Goal: Task Accomplishment & Management: Manage account settings

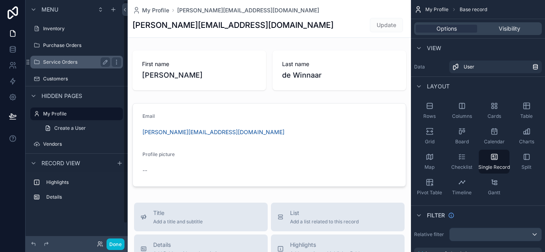
click at [69, 63] on label "Service Orders" at bounding box center [75, 62] width 64 height 6
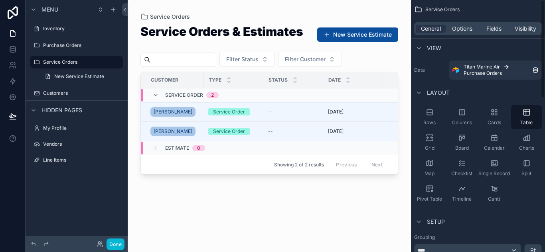
click at [366, 33] on div "scrollable content" at bounding box center [269, 121] width 283 height 243
click at [343, 35] on button "New Service Estimate" at bounding box center [357, 35] width 81 height 14
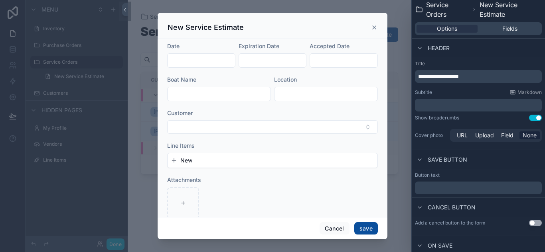
click at [196, 161] on button "New" at bounding box center [272, 161] width 203 height 8
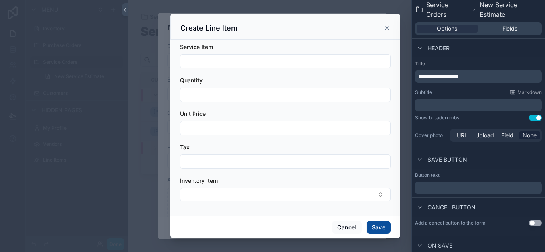
click at [215, 60] on input "scrollable content" at bounding box center [285, 61] width 210 height 11
type input "*"
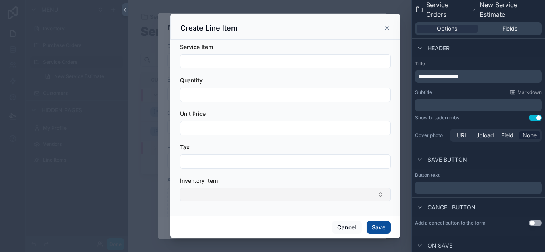
click at [216, 195] on button "Select Button" at bounding box center [285, 195] width 211 height 14
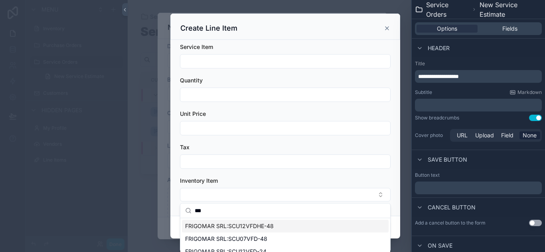
type input "***"
click at [232, 228] on span "FRIGOMAR SRL:SCU12VFDHE-48" at bounding box center [229, 227] width 89 height 8
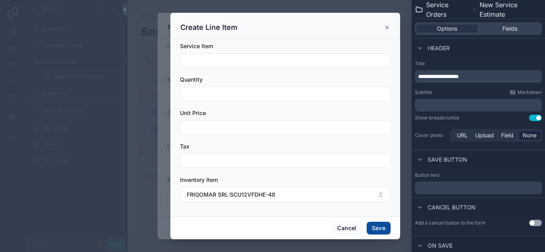
click at [192, 127] on input "scrollable content" at bounding box center [285, 127] width 210 height 11
click at [271, 108] on form "Service Item Quantity Unit Price Tax Inventory Item FRIGOMAR SRL:SCU12VFDHE-48" at bounding box center [285, 126] width 211 height 168
click at [386, 30] on icon "scrollable content" at bounding box center [387, 27] width 6 height 6
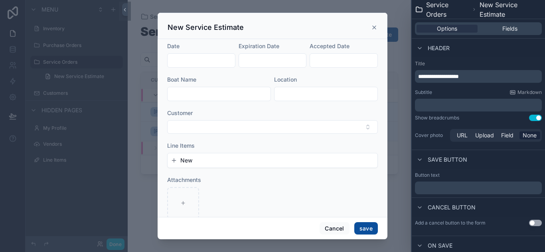
click at [372, 30] on icon "scrollable content" at bounding box center [374, 27] width 6 height 6
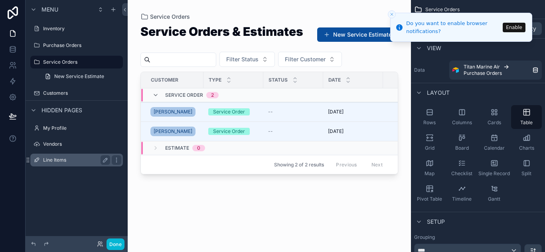
click at [57, 160] on label "Line Items" at bounding box center [75, 160] width 64 height 6
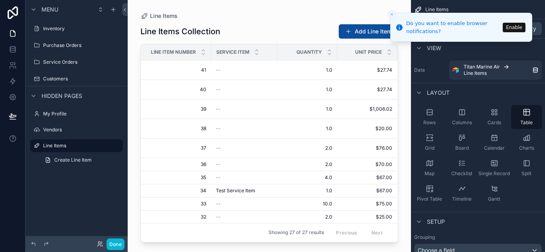
drag, startPoint x: 204, startPoint y: 238, endPoint x: 308, endPoint y: 240, distance: 103.7
click at [308, 240] on div "scrollable content" at bounding box center [269, 121] width 283 height 243
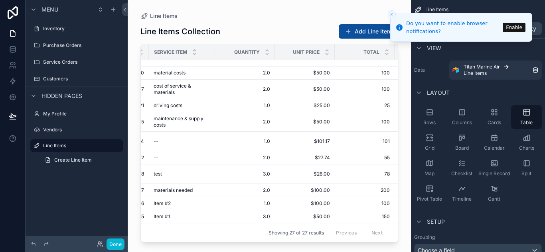
scroll to position [275, 0]
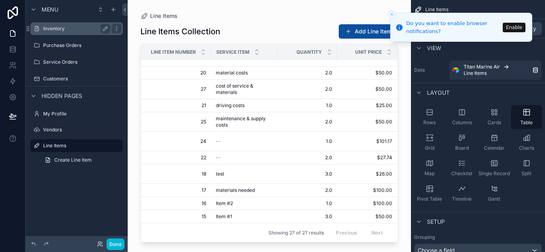
click at [55, 32] on label "Inventory" at bounding box center [75, 29] width 64 height 6
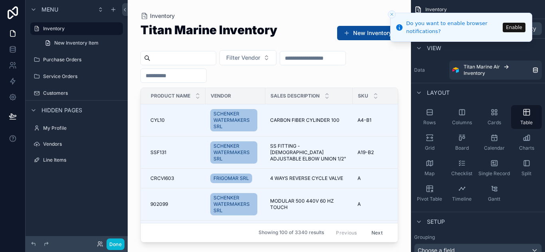
drag, startPoint x: 225, startPoint y: 239, endPoint x: 296, endPoint y: 242, distance: 71.5
click at [296, 242] on div "scrollable content" at bounding box center [269, 121] width 283 height 243
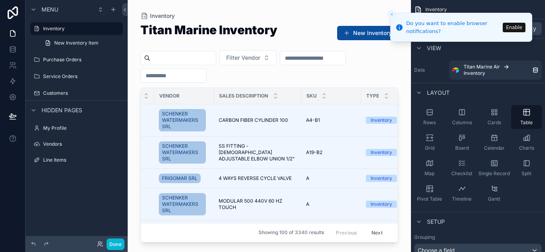
scroll to position [0, 43]
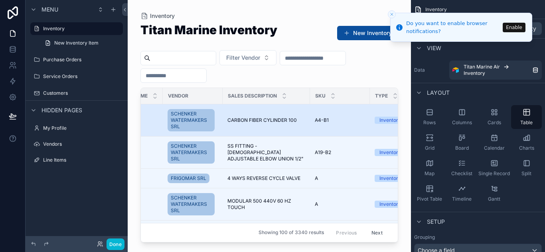
click at [261, 116] on td "CARBON FIBER CYLINDER 100 CARBON FIBER CYLINDER 100" at bounding box center [266, 120] width 87 height 32
click at [266, 120] on span "CARBON FIBER CYLINDER 100" at bounding box center [261, 120] width 69 height 6
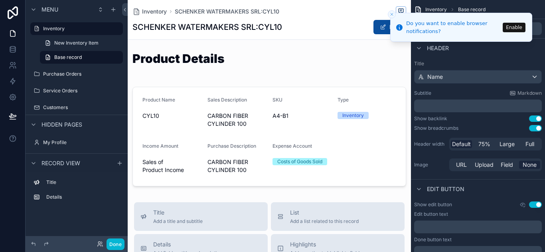
click at [392, 16] on icon "Close toast" at bounding box center [391, 14] width 5 height 5
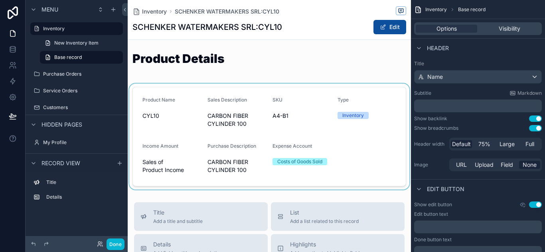
click at [225, 126] on div "scrollable content" at bounding box center [269, 137] width 283 height 106
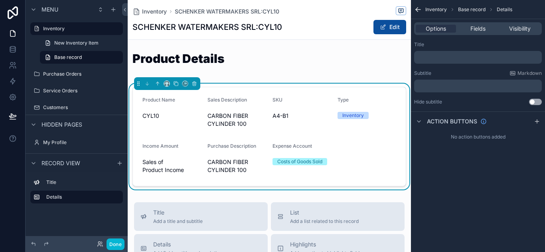
click at [177, 113] on span "CYL10" at bounding box center [171, 116] width 59 height 8
click at [162, 119] on span "CYL10" at bounding box center [171, 116] width 59 height 8
click at [65, 142] on label "My Profile" at bounding box center [75, 143] width 64 height 6
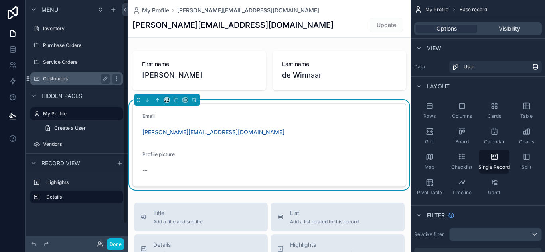
click at [60, 83] on div "Customers" at bounding box center [76, 79] width 67 height 10
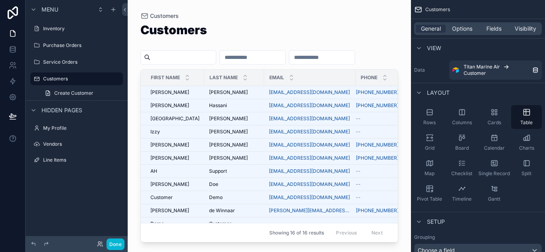
drag, startPoint x: 395, startPoint y: 125, endPoint x: 393, endPoint y: 183, distance: 57.9
click at [393, 183] on div "scrollable content" at bounding box center [269, 121] width 283 height 243
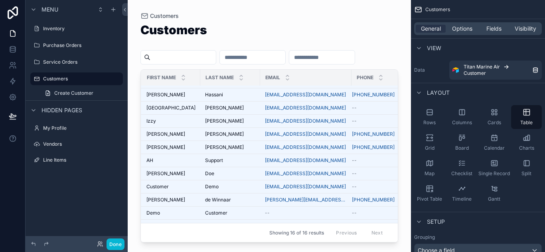
scroll to position [0, 4]
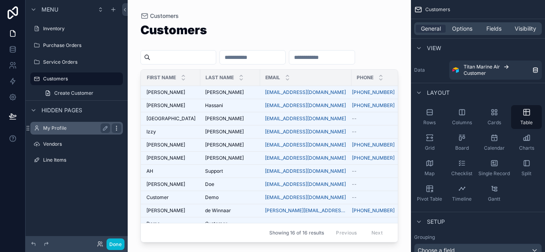
click at [116, 129] on icon "scrollable content" at bounding box center [116, 128] width 6 height 6
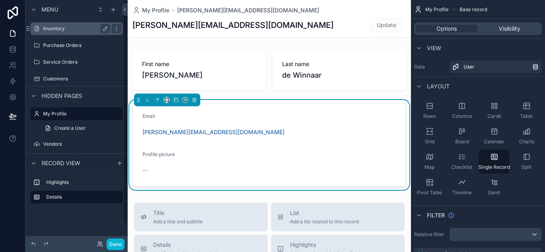
click at [53, 26] on label "Inventory" at bounding box center [75, 29] width 64 height 6
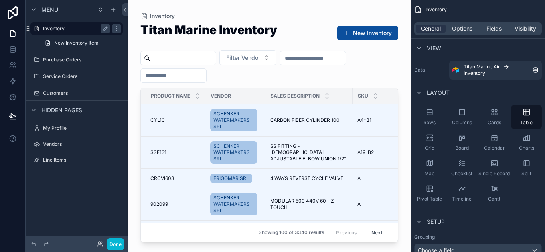
click at [53, 27] on label "Inventory" at bounding box center [75, 29] width 64 height 6
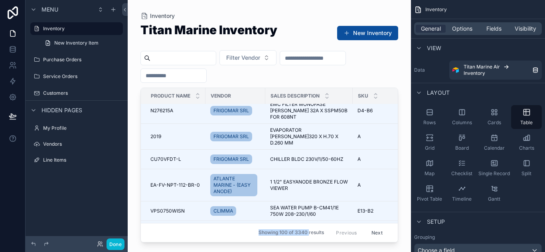
drag, startPoint x: 248, startPoint y: 236, endPoint x: 258, endPoint y: 213, distance: 25.0
click at [259, 215] on div "Inventory Titan Marine Inventory New Inventory Filter Vendor Product Name Vendo…" at bounding box center [269, 121] width 283 height 243
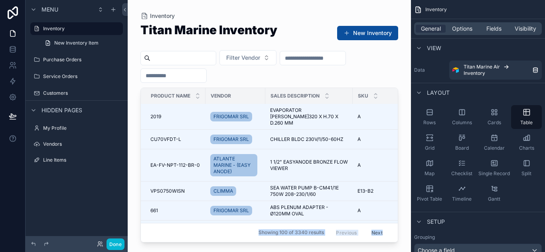
click at [241, 239] on div "scrollable content" at bounding box center [269, 121] width 283 height 243
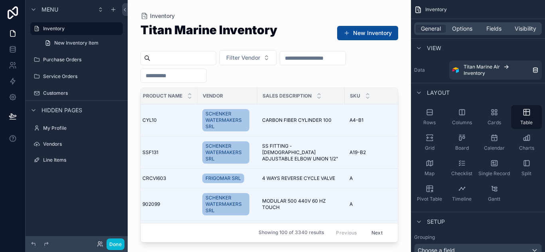
scroll to position [0, 0]
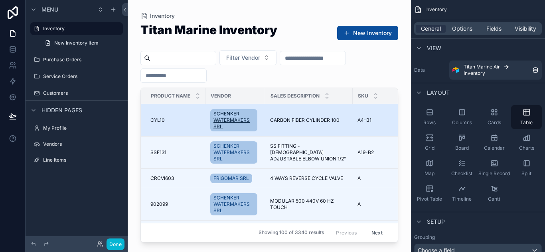
click at [228, 123] on span "SCHENKER WATERMAKERS SRL" at bounding box center [233, 120] width 41 height 19
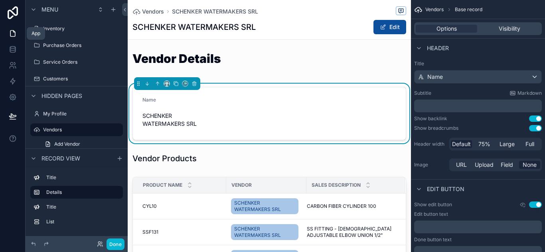
click at [12, 33] on icon at bounding box center [13, 34] width 8 height 8
click at [11, 102] on link at bounding box center [12, 97] width 25 height 16
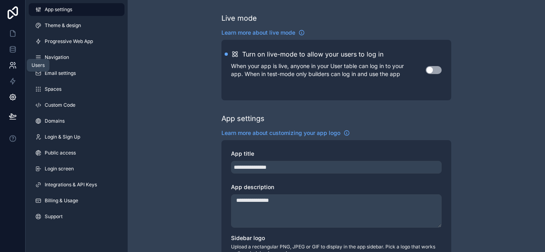
click at [12, 67] on icon at bounding box center [12, 68] width 4 height 2
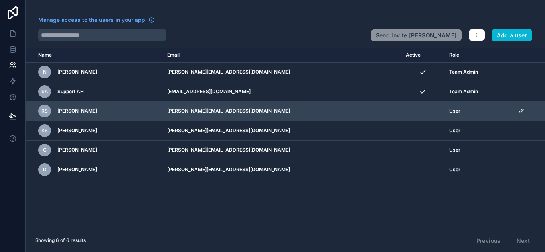
click at [522, 110] on icon "scrollable content" at bounding box center [522, 110] width 1 height 1
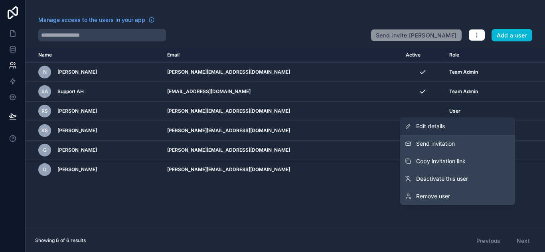
click at [436, 125] on span "Edit details" at bounding box center [430, 126] width 29 height 8
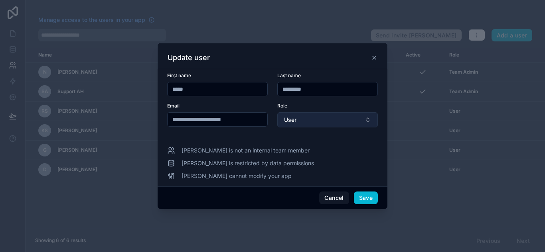
click at [317, 115] on button "User" at bounding box center [327, 119] width 100 height 15
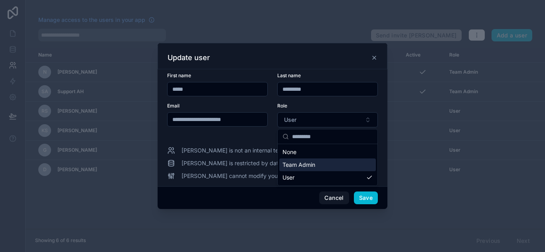
click at [308, 166] on span "Team Admin" at bounding box center [298, 165] width 33 height 8
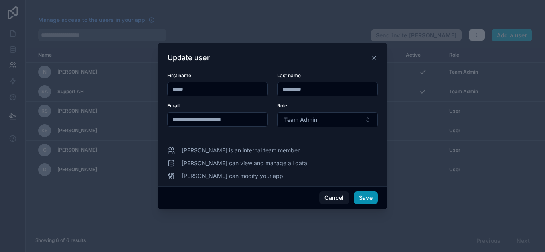
click at [365, 198] on button "Save" at bounding box center [366, 198] width 24 height 13
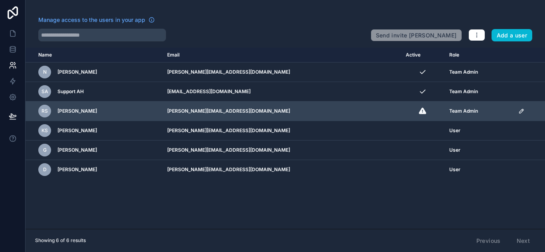
click at [518, 110] on icon "scrollable content" at bounding box center [521, 111] width 6 height 6
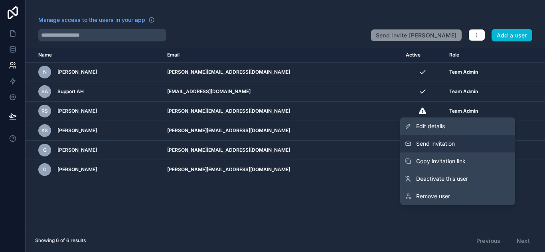
click at [434, 142] on span "Send invitation" at bounding box center [435, 144] width 39 height 8
